Goal: Task Accomplishment & Management: Manage account settings

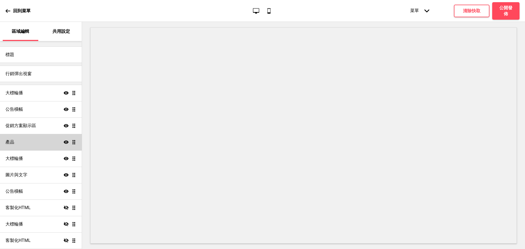
click at [29, 143] on div "產品 顯示 拖曳" at bounding box center [41, 142] width 82 height 16
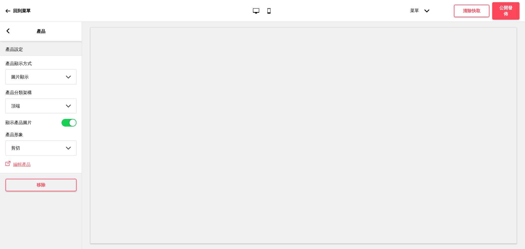
click at [8, 32] on rect at bounding box center [7, 30] width 5 height 5
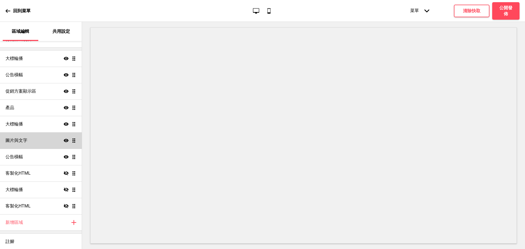
scroll to position [35, 0]
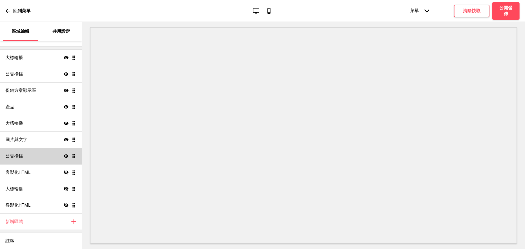
click at [28, 160] on div "公告橫幅 顯示 拖曳" at bounding box center [41, 156] width 82 height 16
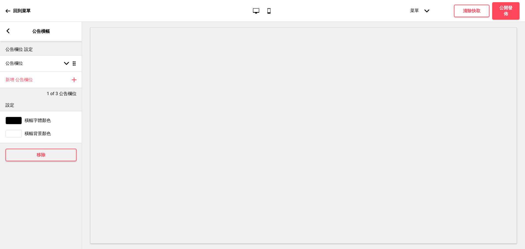
click at [6, 33] on div "箭頭left" at bounding box center [7, 31] width 5 height 6
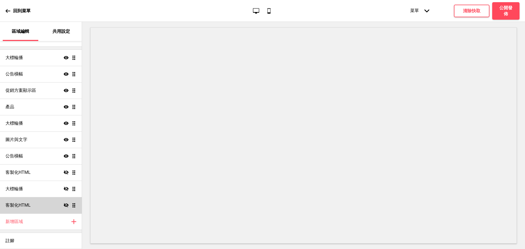
click at [26, 202] on div "客製化HTML 隱藏 拖曳" at bounding box center [41, 205] width 82 height 16
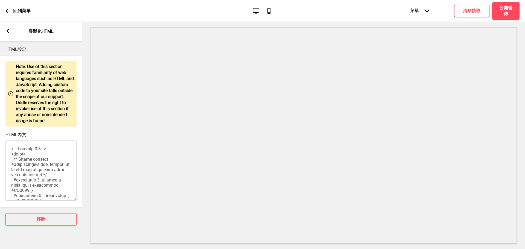
click at [8, 33] on icon at bounding box center [8, 30] width 3 height 5
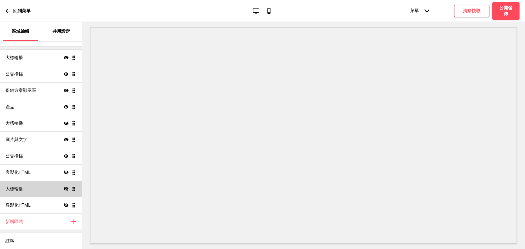
click at [20, 186] on div "大標輪播 隱藏 拖曳" at bounding box center [41, 189] width 82 height 16
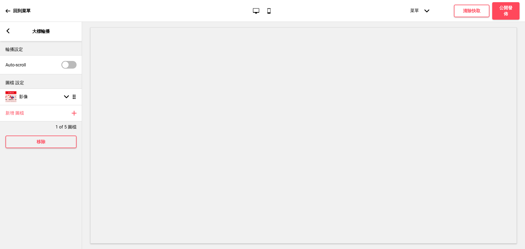
click at [8, 34] on div "箭頭left" at bounding box center [7, 31] width 5 height 6
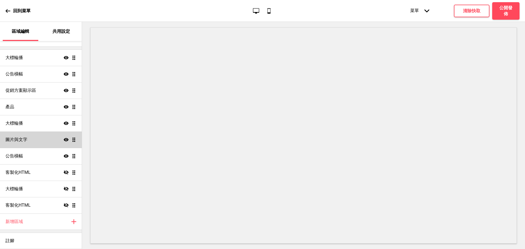
click at [18, 140] on h4 "圖片與文字" at bounding box center [16, 140] width 22 height 6
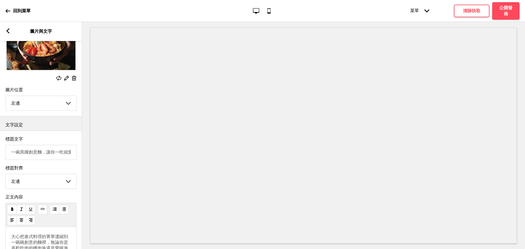
scroll to position [82, 0]
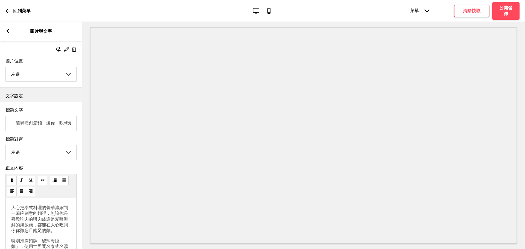
click at [79, 219] on div "正文內容 大心把泰式料理的菁華濃縮到一碗碗創意的麵裡，無論你是喜歡吃肉的嗜肉族還是愛嗑海鮮的海派族，都能在大心吃到令你難忘且飽足的麵。 特別推薦招牌「酸辣海陸…" at bounding box center [41, 213] width 82 height 100
click at [10, 31] on div "箭頭left 圖片與文字" at bounding box center [41, 31] width 82 height 19
click at [8, 31] on icon at bounding box center [8, 30] width 3 height 5
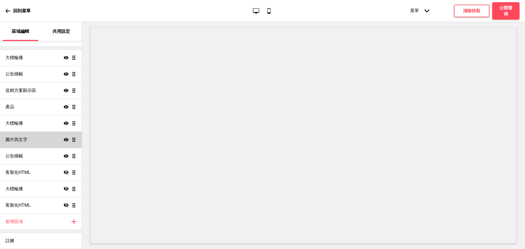
scroll to position [0, 0]
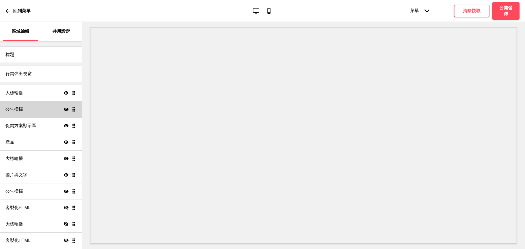
click at [13, 110] on h4 "公告橫幅" at bounding box center [14, 109] width 18 height 6
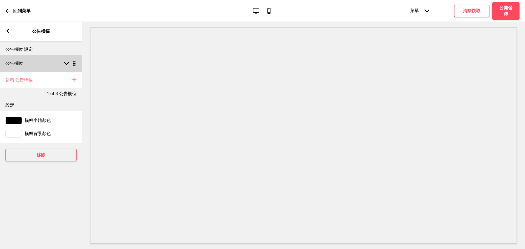
click at [67, 63] on rect at bounding box center [66, 63] width 5 height 5
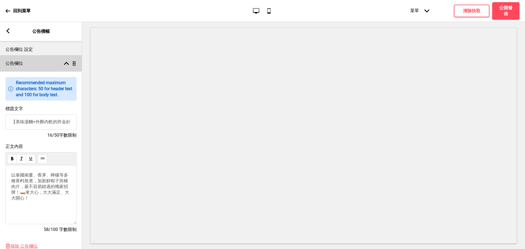
click at [67, 63] on icon at bounding box center [66, 63] width 5 height 3
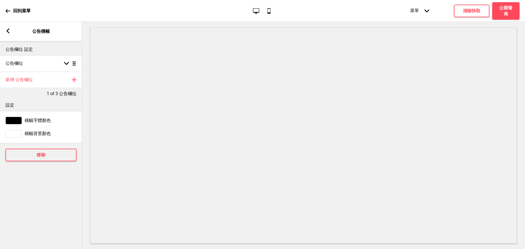
click at [6, 31] on rect at bounding box center [7, 30] width 5 height 5
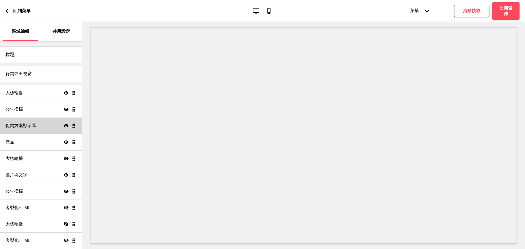
click at [17, 128] on h4 "促銷方案顯示區" at bounding box center [20, 126] width 31 height 6
select select "center"
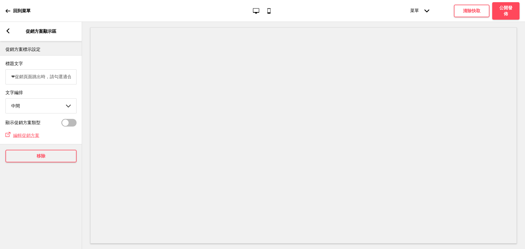
click at [9, 29] on icon at bounding box center [8, 30] width 3 height 5
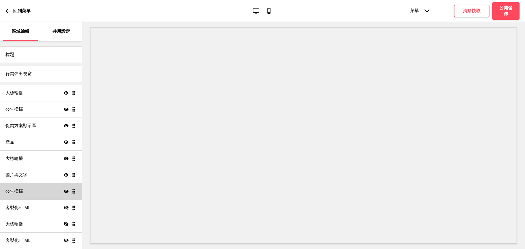
click at [21, 189] on h4 "公告橫幅" at bounding box center [14, 192] width 18 height 6
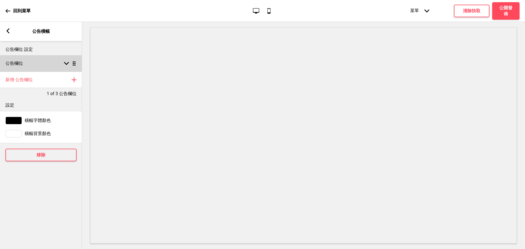
click at [65, 64] on icon at bounding box center [66, 63] width 5 height 3
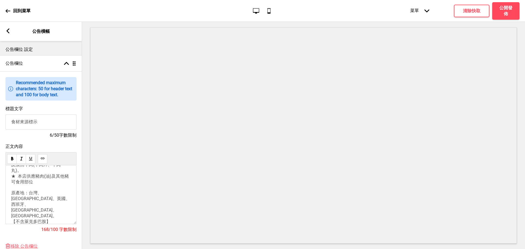
scroll to position [22, 0]
click at [16, 199] on span "★ 本店選用美國牛肉(牛肉片)及澳洲牛肉(牛肉片、牛肉丸)。 ★ 本店供應豬肉(油)及其他豬可食用部位 原產地：台灣、[GEOGRAPHIC_DATA]、英國…" at bounding box center [41, 204] width 60 height 106
click at [27, 235] on div "正文內容 ★ 本店選用美國牛肉(牛肉片)及澳洲牛肉(牛肉片、牛肉丸)。 ★ 本店供應豬肉(油)及其他豬可食用部位 原產地：台灣、[GEOGRAPHIC_DAT…" at bounding box center [40, 191] width 71 height 94
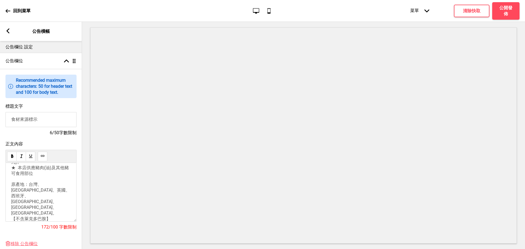
scroll to position [0, 0]
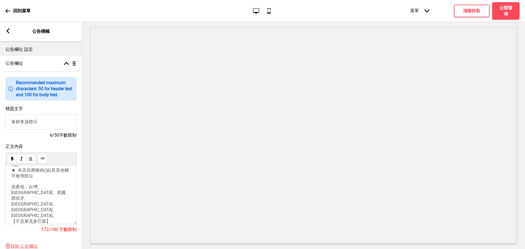
click at [6, 29] on rect at bounding box center [7, 30] width 5 height 5
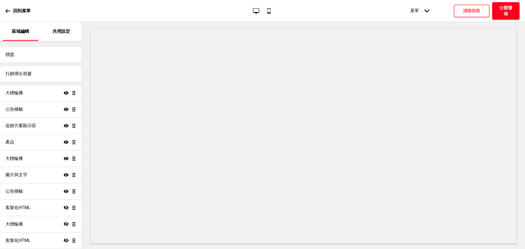
click at [507, 11] on h4 "公開發佈" at bounding box center [506, 11] width 16 height 12
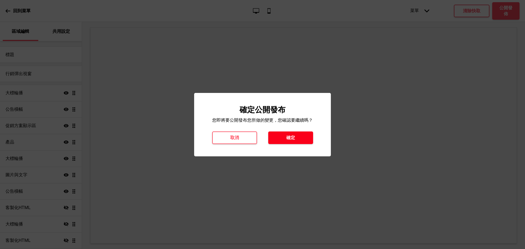
click at [303, 141] on button "確定" at bounding box center [290, 138] width 45 height 13
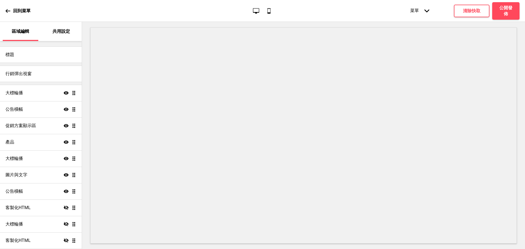
click at [7, 8] on icon at bounding box center [7, 10] width 5 height 5
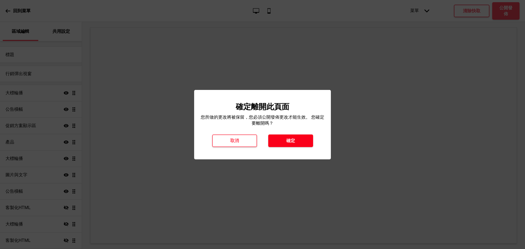
click at [290, 142] on h4 "確定" at bounding box center [291, 141] width 9 height 6
